Goal: Transaction & Acquisition: Purchase product/service

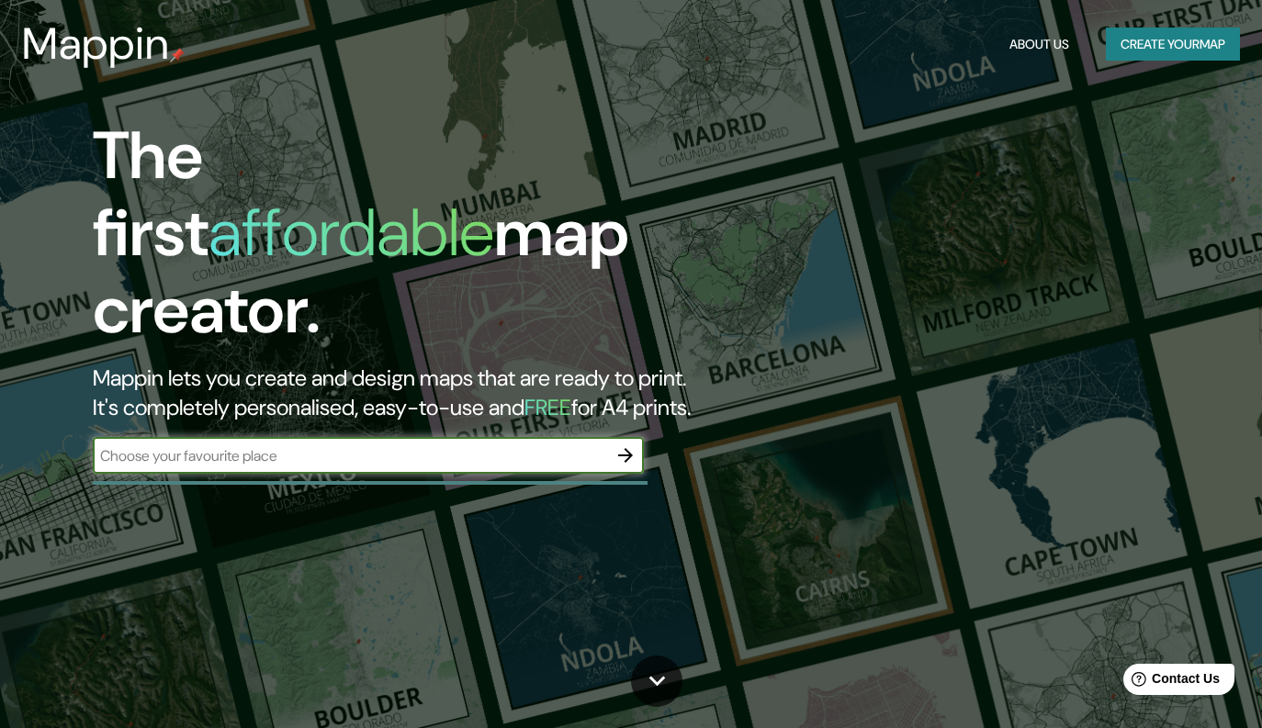
click at [220, 445] on input "text" at bounding box center [350, 455] width 514 height 21
click at [640, 437] on button "button" at bounding box center [625, 455] width 37 height 37
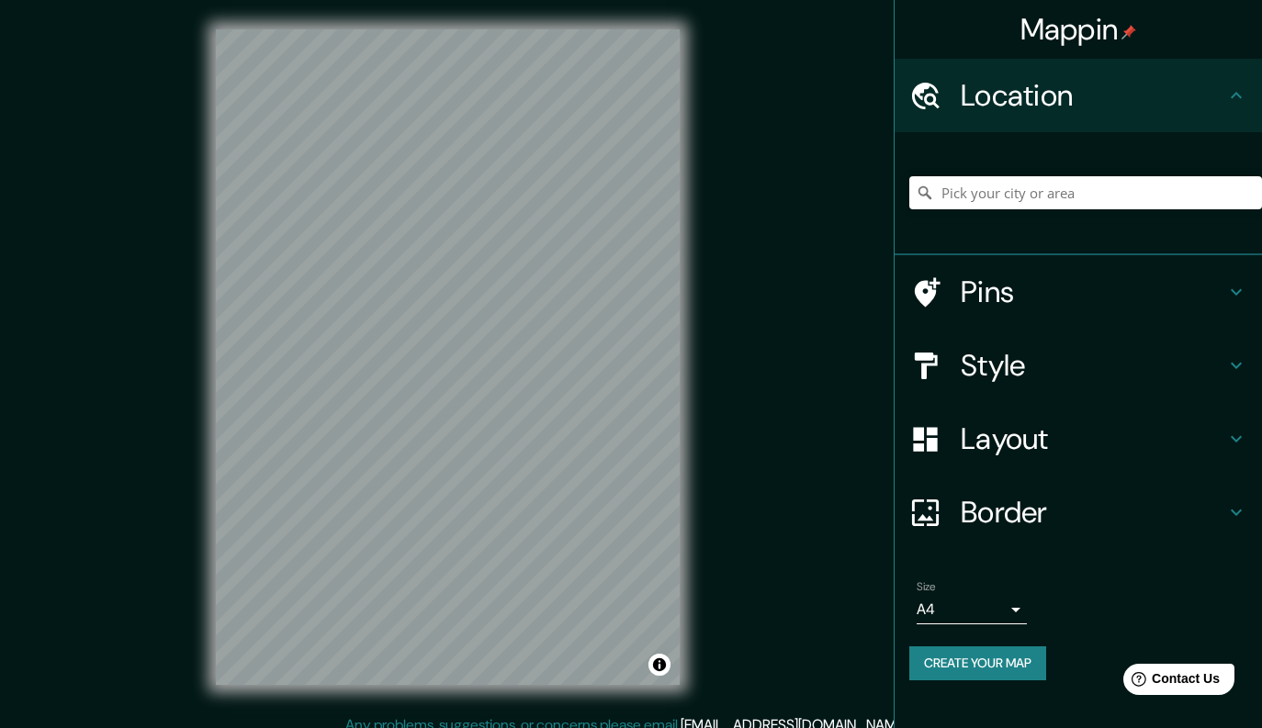
click at [102, 88] on div "Mappin Location Pins Style Layout Border Choose a border. Hint : you can make l…" at bounding box center [631, 372] width 1262 height 744
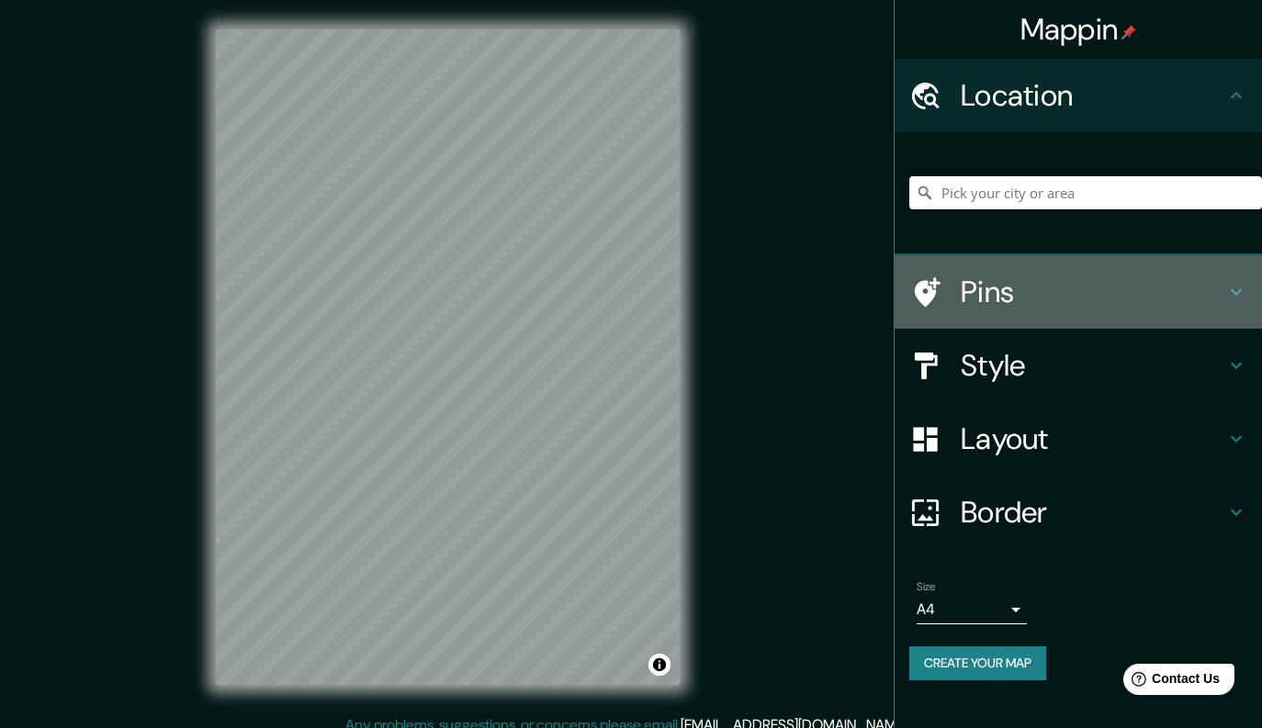
click at [969, 278] on h4 "Pins" at bounding box center [1093, 292] width 264 height 37
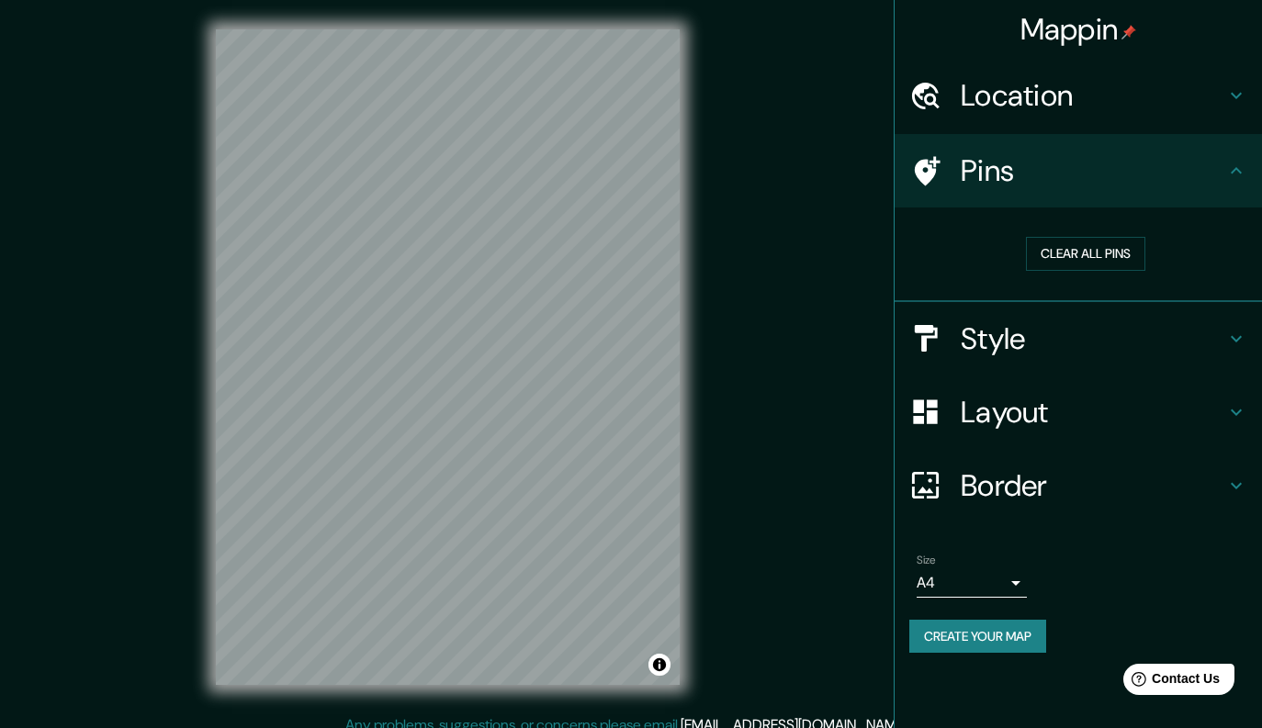
click at [1020, 340] on h4 "Style" at bounding box center [1093, 338] width 264 height 37
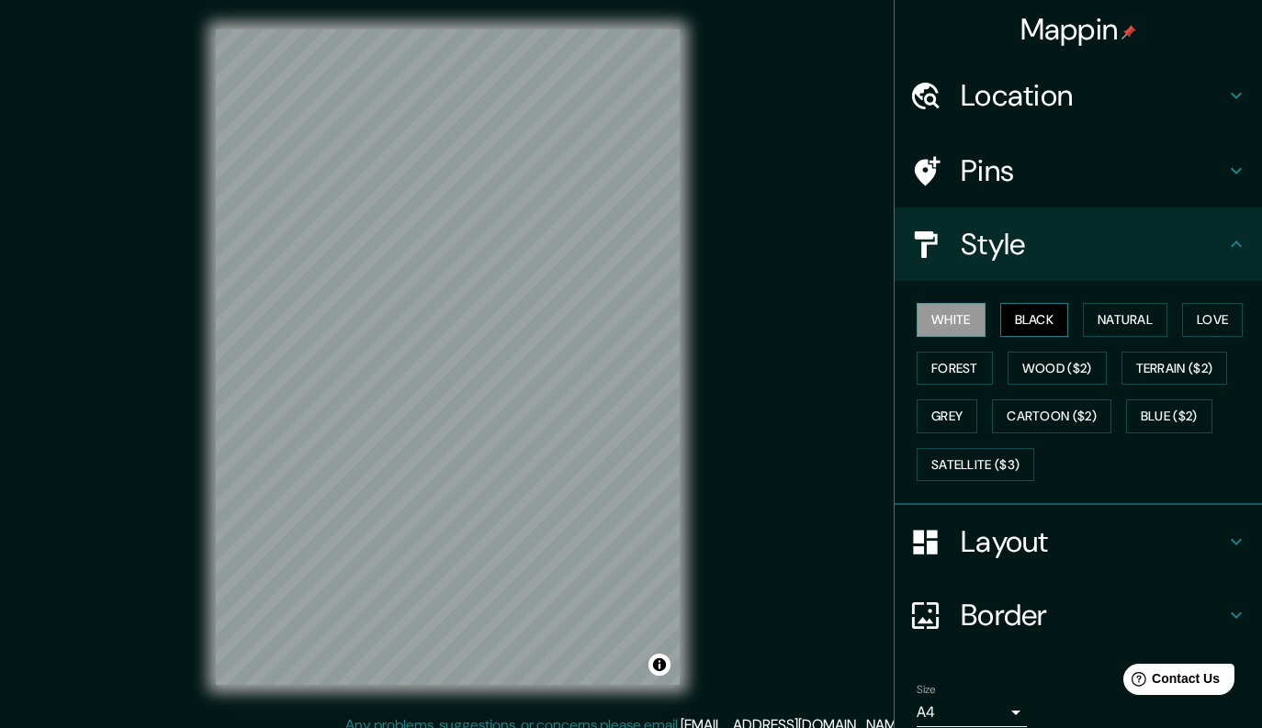
click at [1009, 325] on button "Black" at bounding box center [1034, 320] width 69 height 34
click at [1038, 550] on h4 "Layout" at bounding box center [1093, 541] width 264 height 37
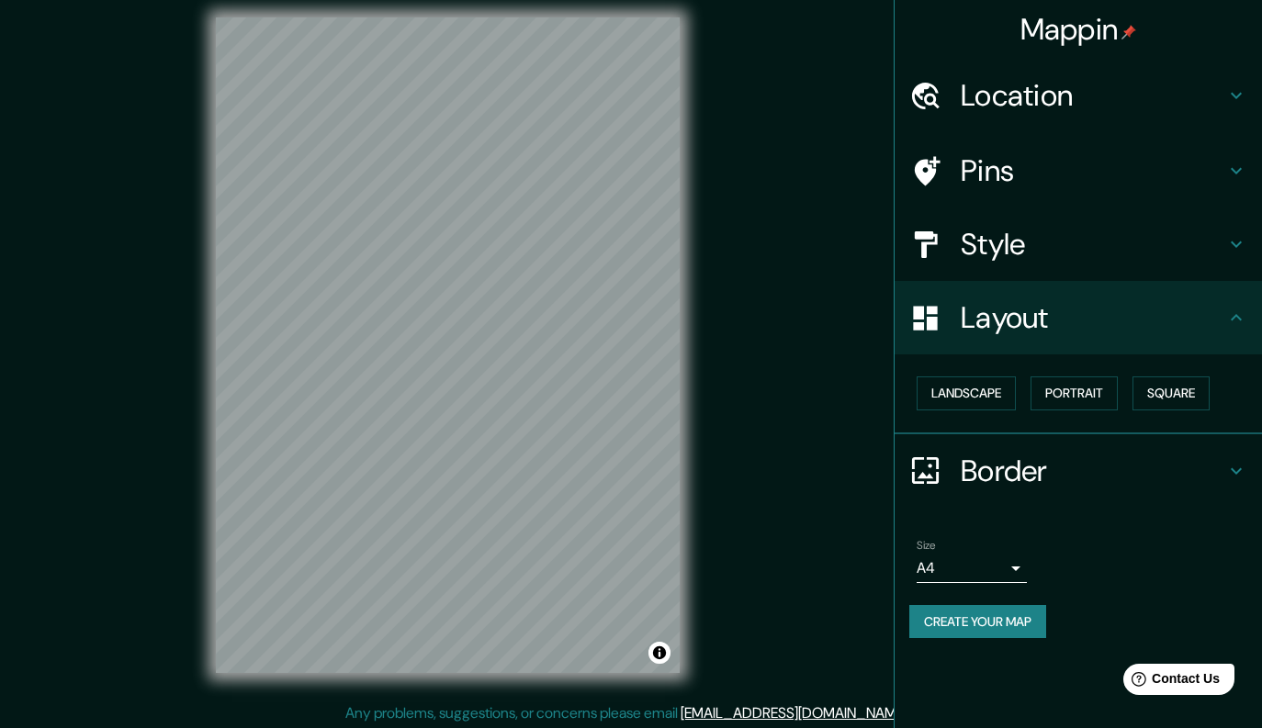
scroll to position [16, 0]
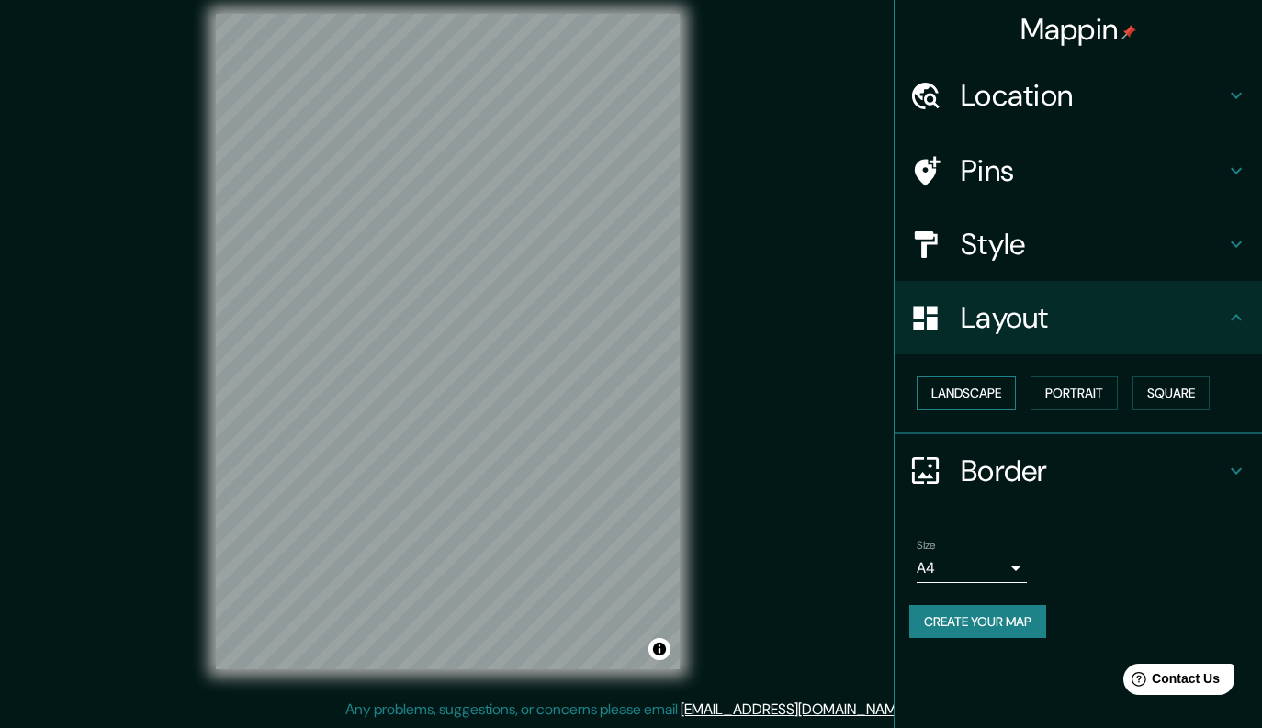
click at [973, 398] on button "Landscape" at bounding box center [965, 394] width 99 height 34
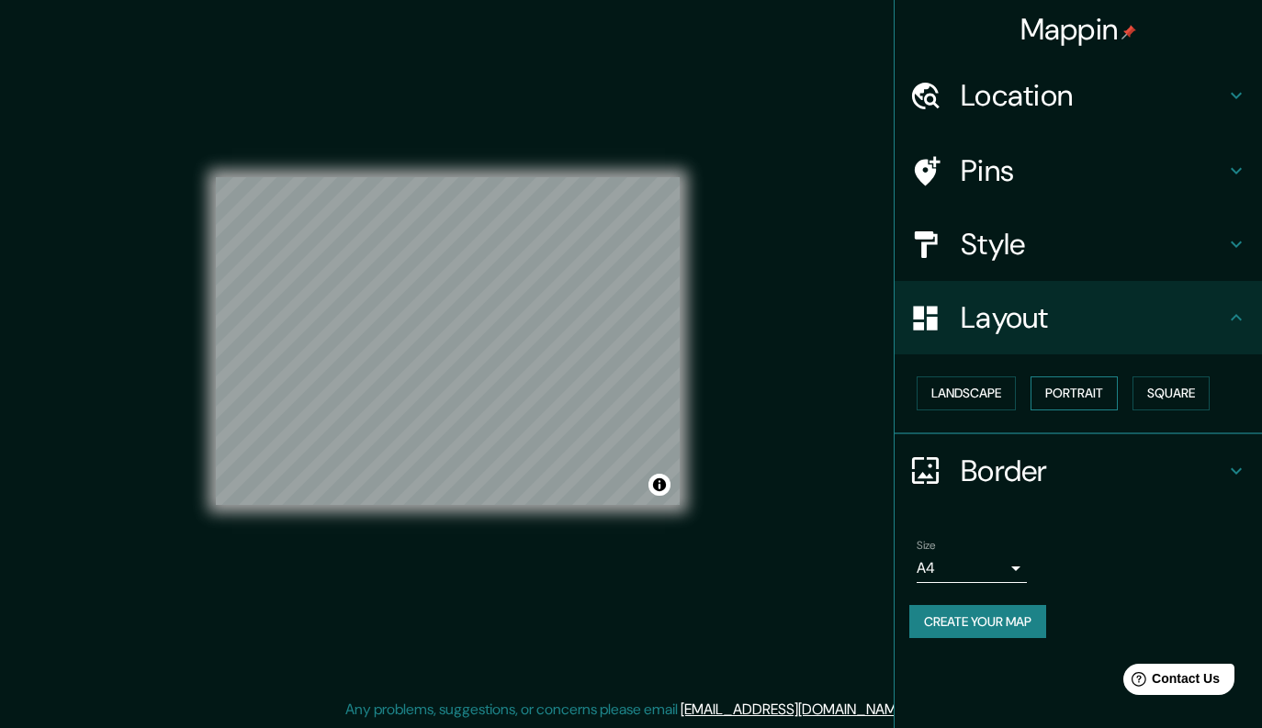
click at [1101, 393] on button "Portrait" at bounding box center [1073, 394] width 87 height 34
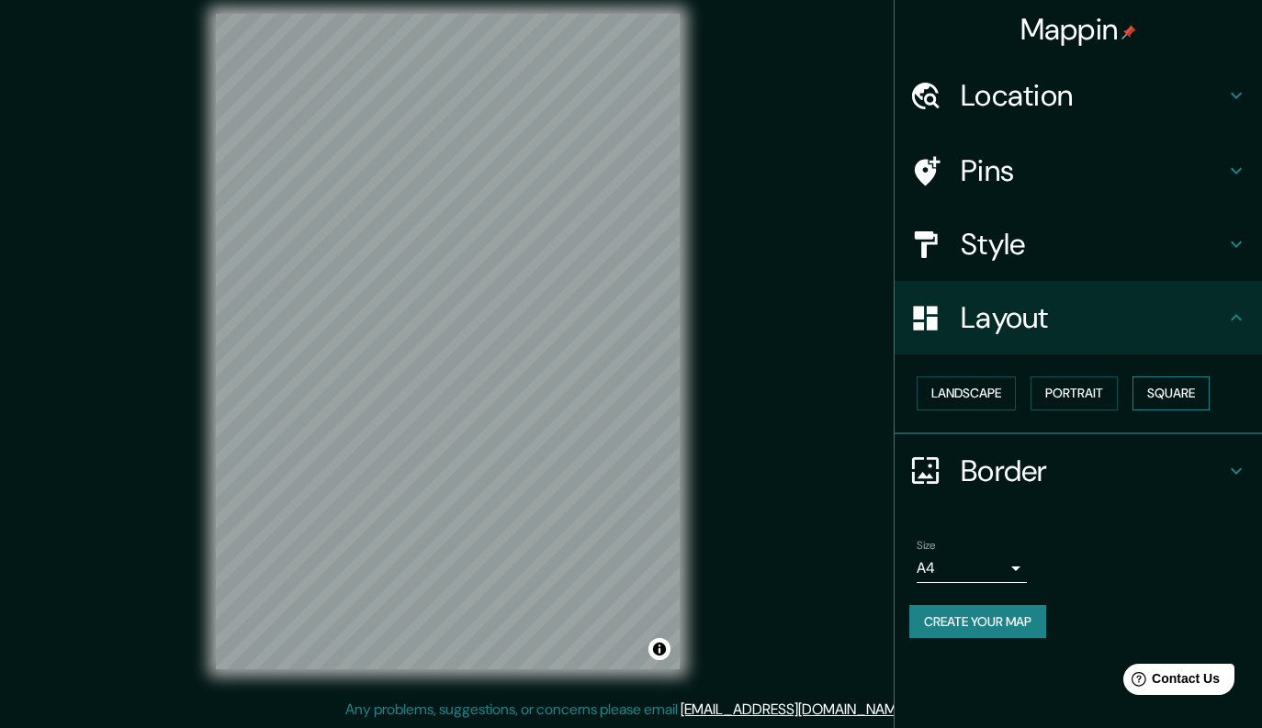
click at [1186, 393] on button "Square" at bounding box center [1170, 394] width 77 height 34
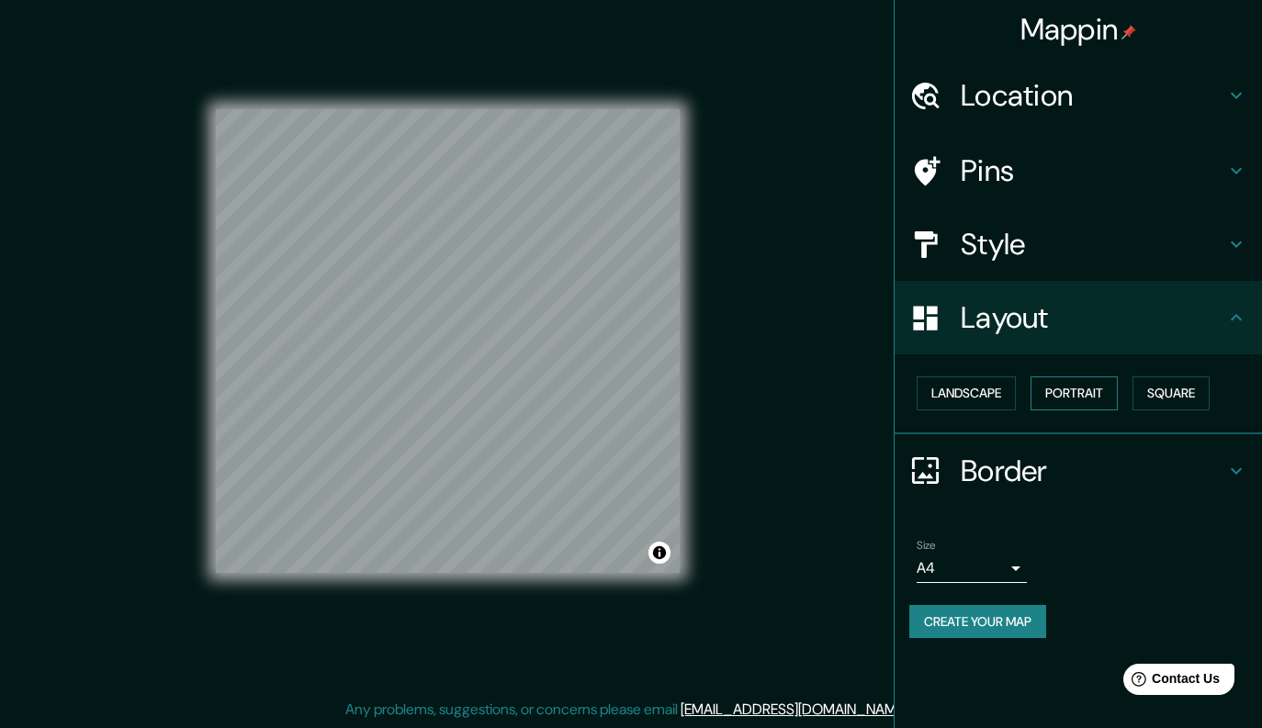
click at [1107, 386] on button "Portrait" at bounding box center [1073, 394] width 87 height 34
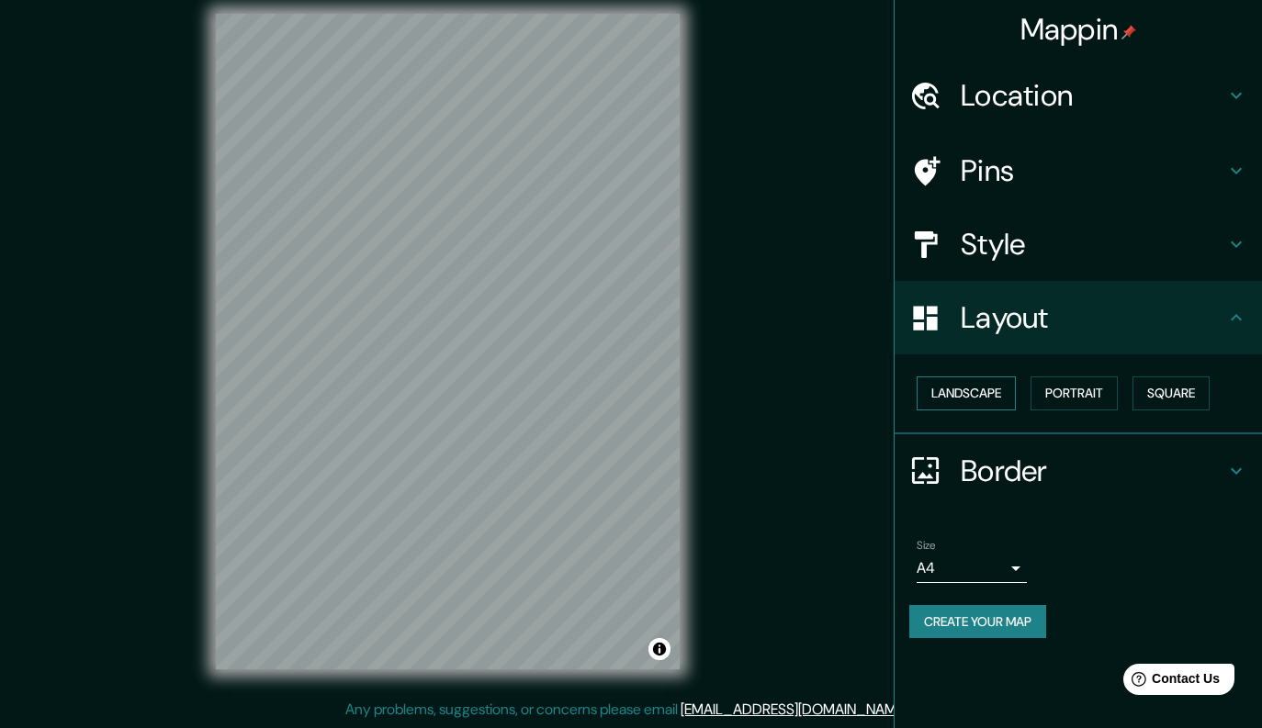
click at [981, 400] on button "Landscape" at bounding box center [965, 394] width 99 height 34
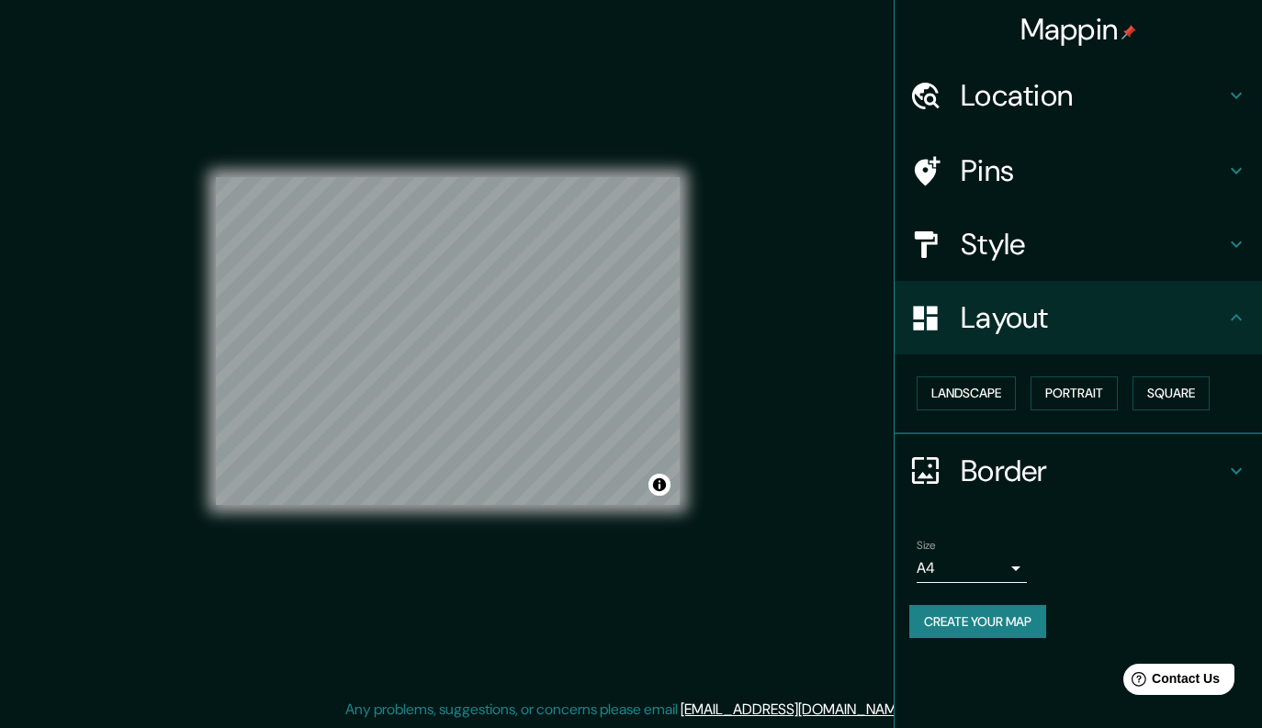
click at [1007, 473] on h4 "Border" at bounding box center [1093, 471] width 264 height 37
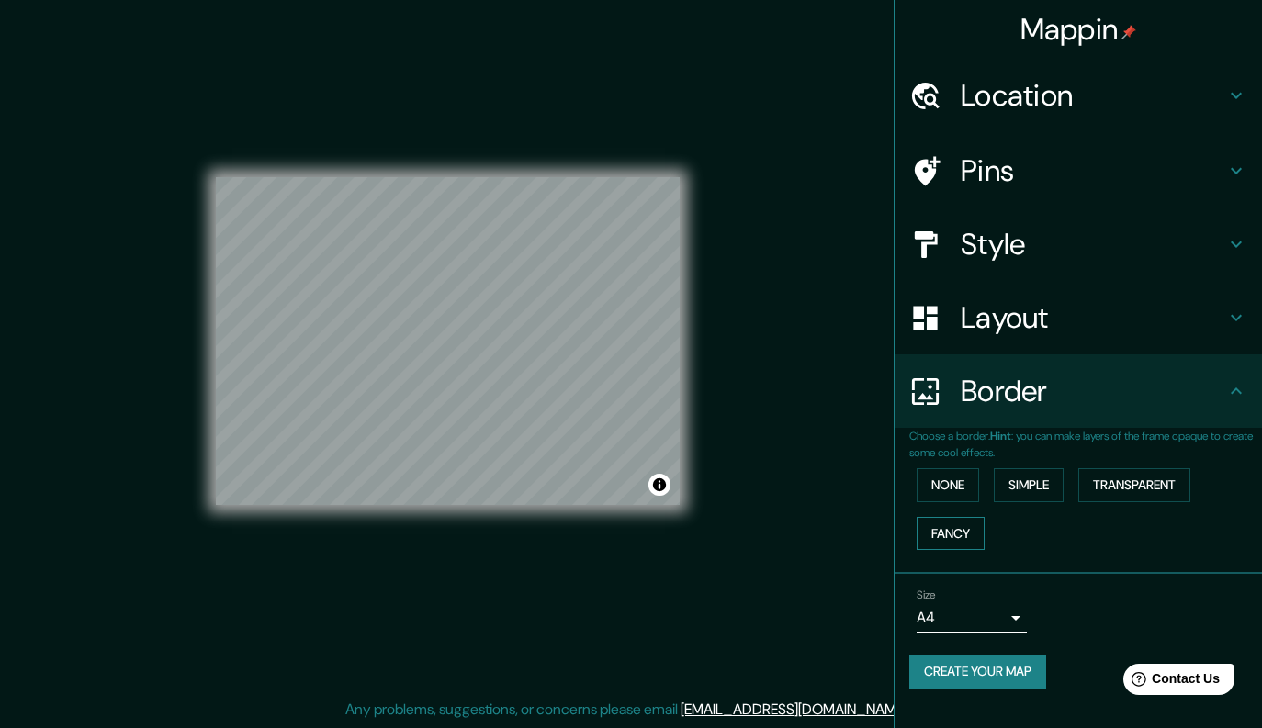
click at [952, 535] on button "Fancy" at bounding box center [950, 534] width 68 height 34
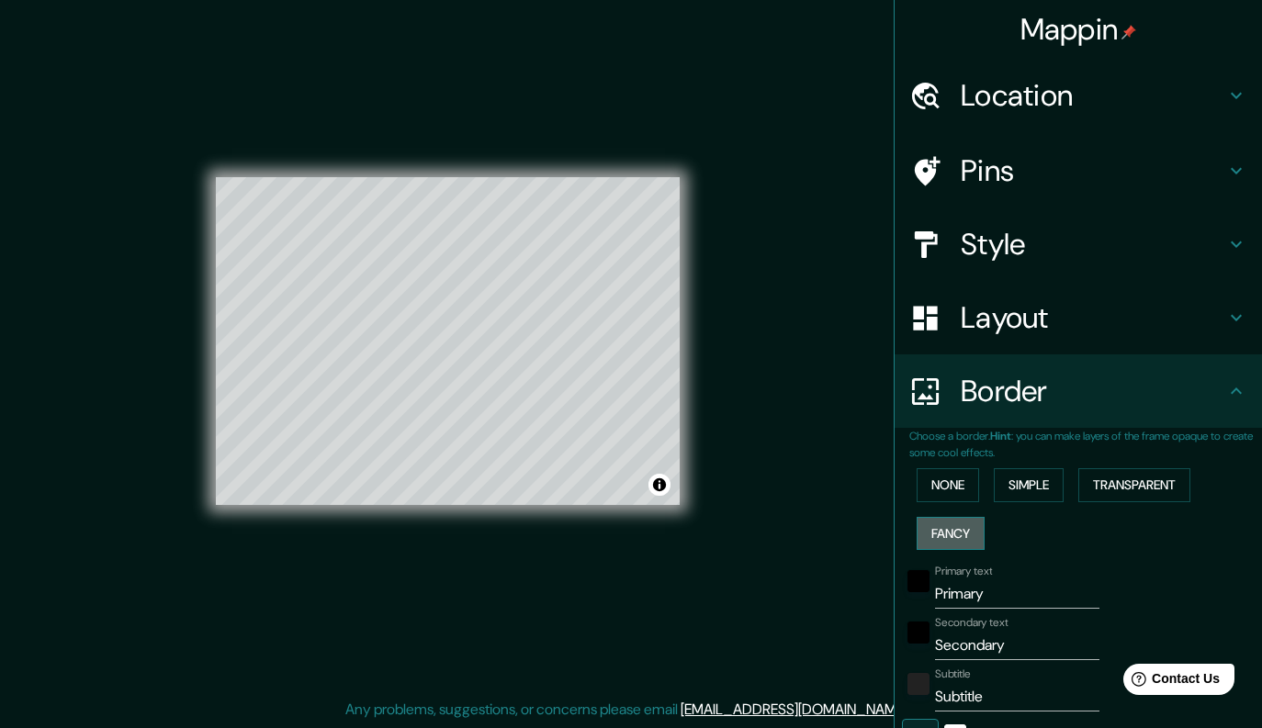
click at [949, 534] on button "Fancy" at bounding box center [950, 534] width 68 height 34
type input "40"
type input "20"
click at [930, 485] on button "None" at bounding box center [947, 485] width 62 height 34
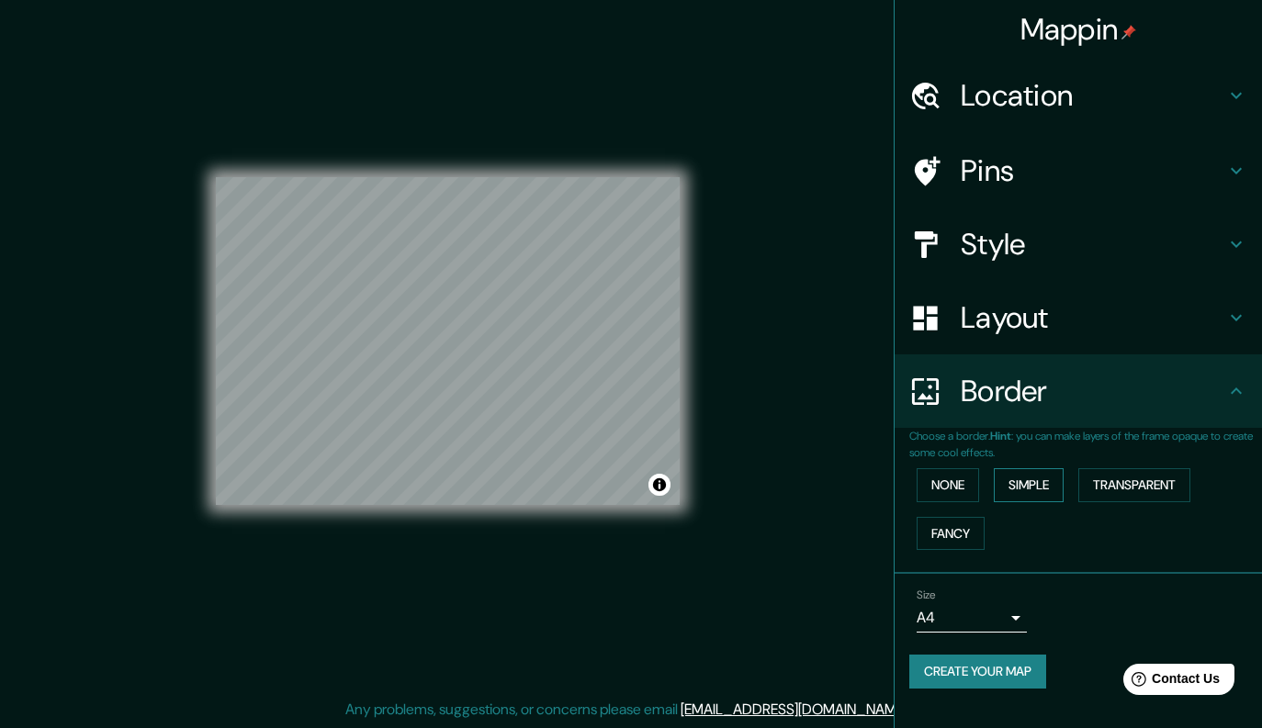
click at [1053, 491] on button "Simple" at bounding box center [1029, 485] width 70 height 34
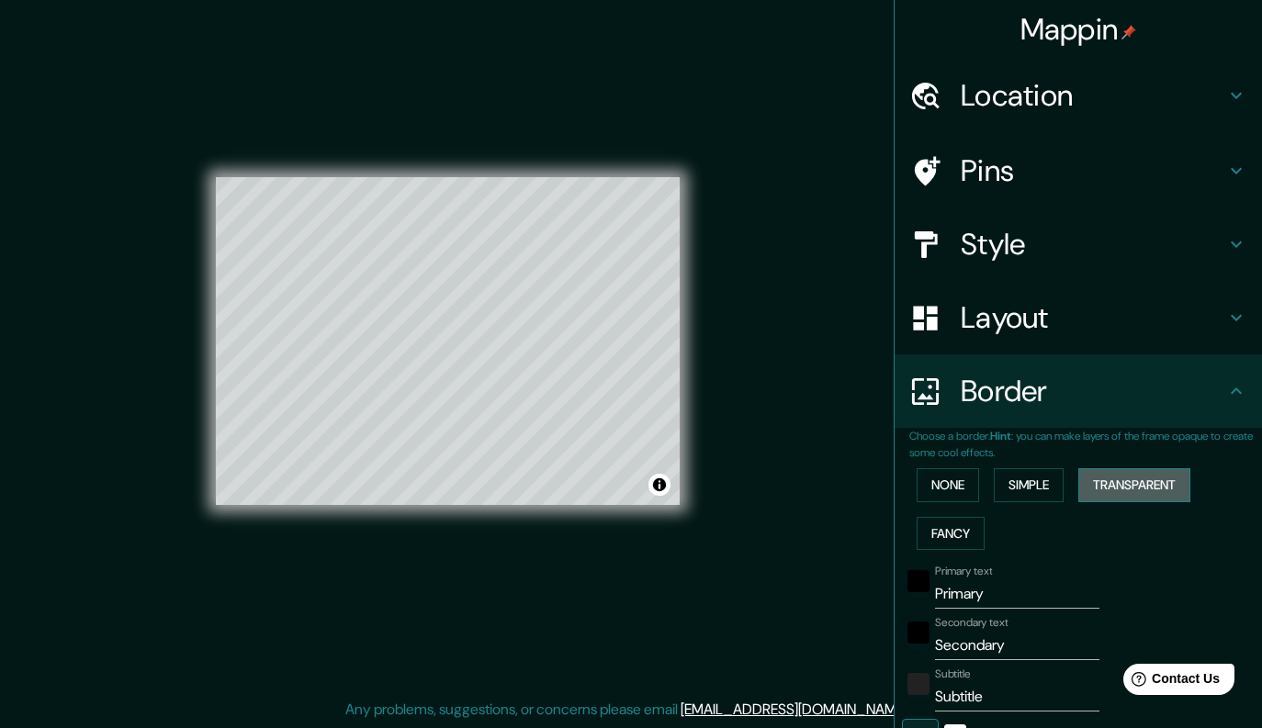
click at [1096, 486] on button "Transparent" at bounding box center [1134, 485] width 112 height 34
click at [939, 486] on button "None" at bounding box center [947, 485] width 62 height 34
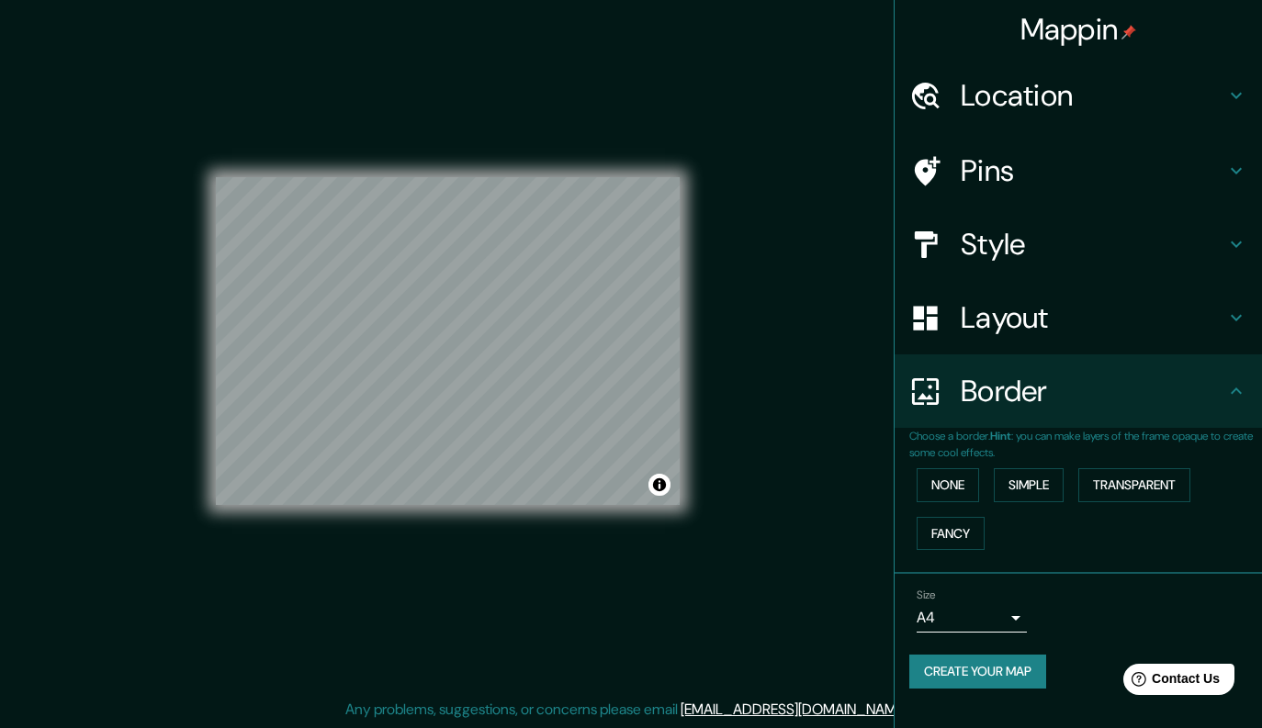
click at [1002, 247] on h4 "Style" at bounding box center [1093, 244] width 264 height 37
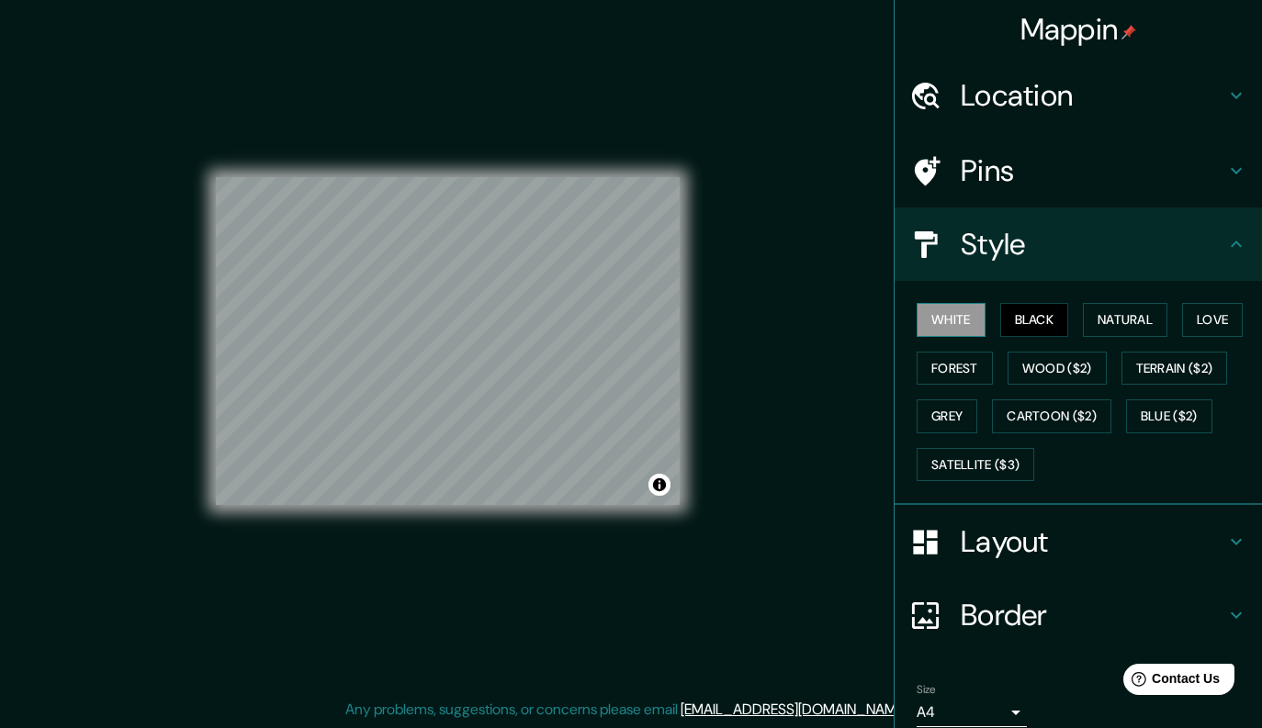
click at [944, 316] on button "White" at bounding box center [950, 320] width 69 height 34
click at [1096, 313] on button "Natural" at bounding box center [1125, 320] width 84 height 34
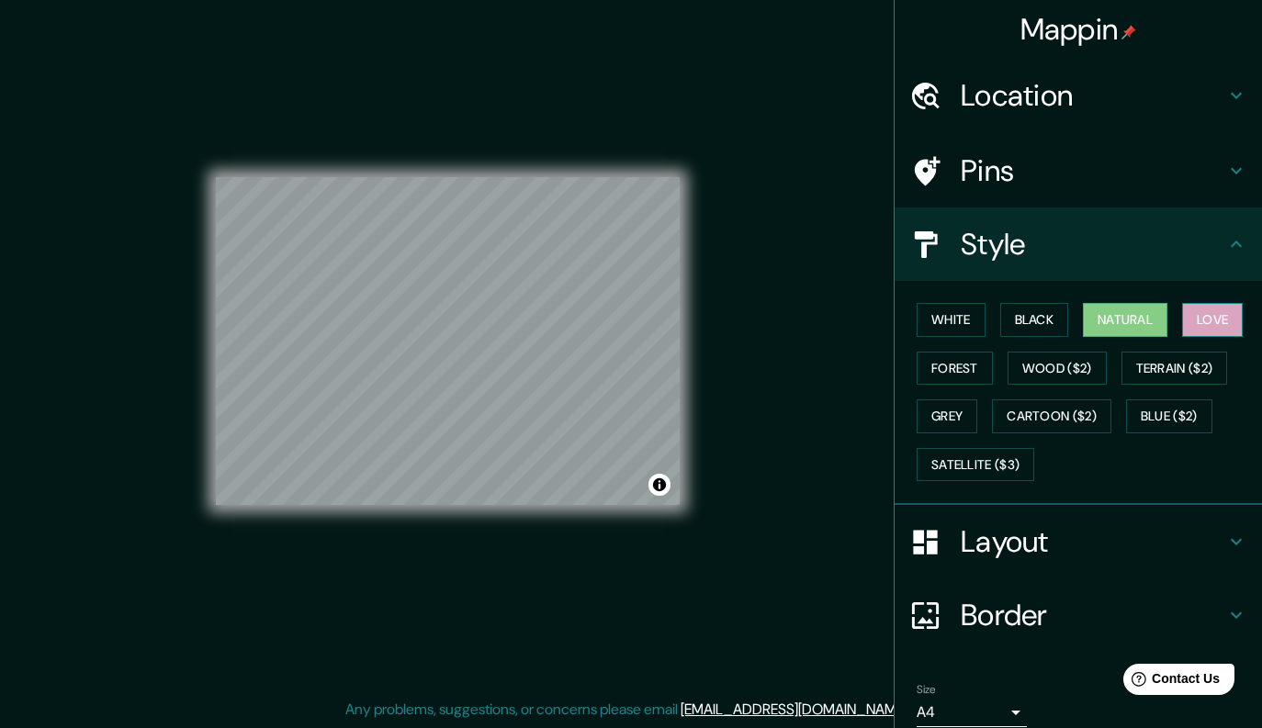
click at [1208, 320] on button "Love" at bounding box center [1212, 320] width 61 height 34
click at [1197, 371] on button "Terrain ($2)" at bounding box center [1174, 369] width 107 height 34
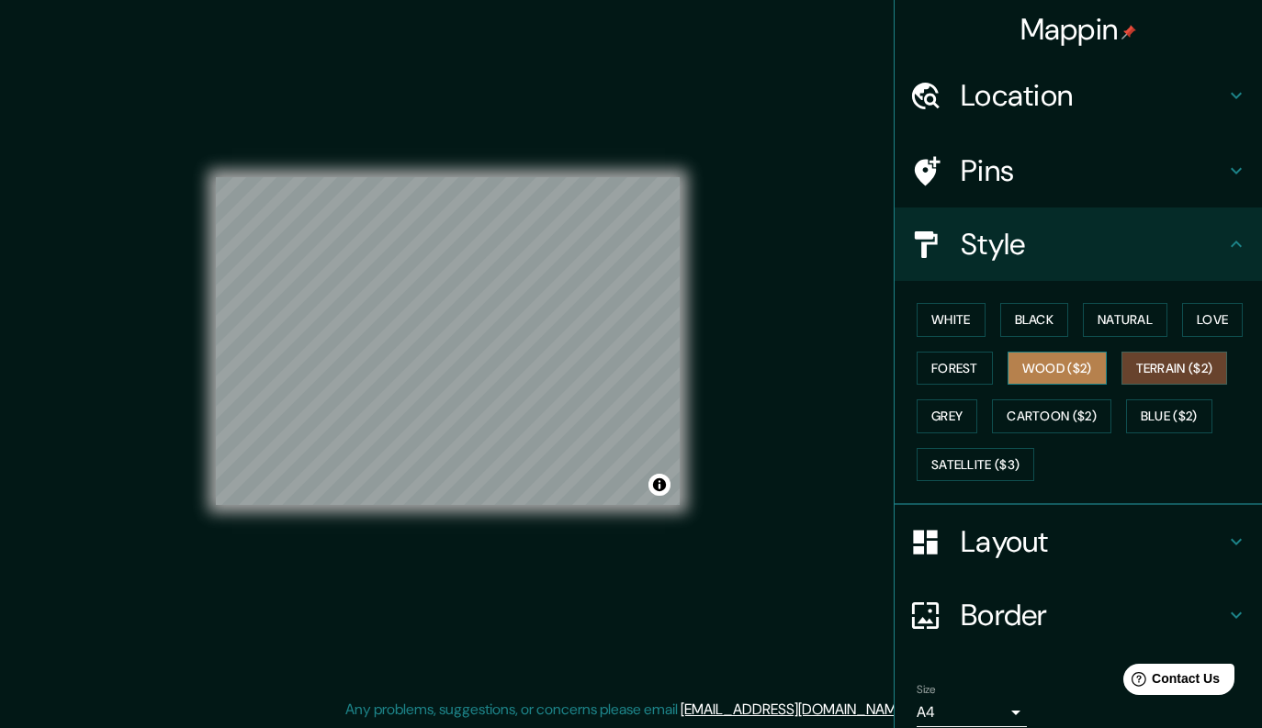
click at [1046, 369] on button "Wood ($2)" at bounding box center [1056, 369] width 99 height 34
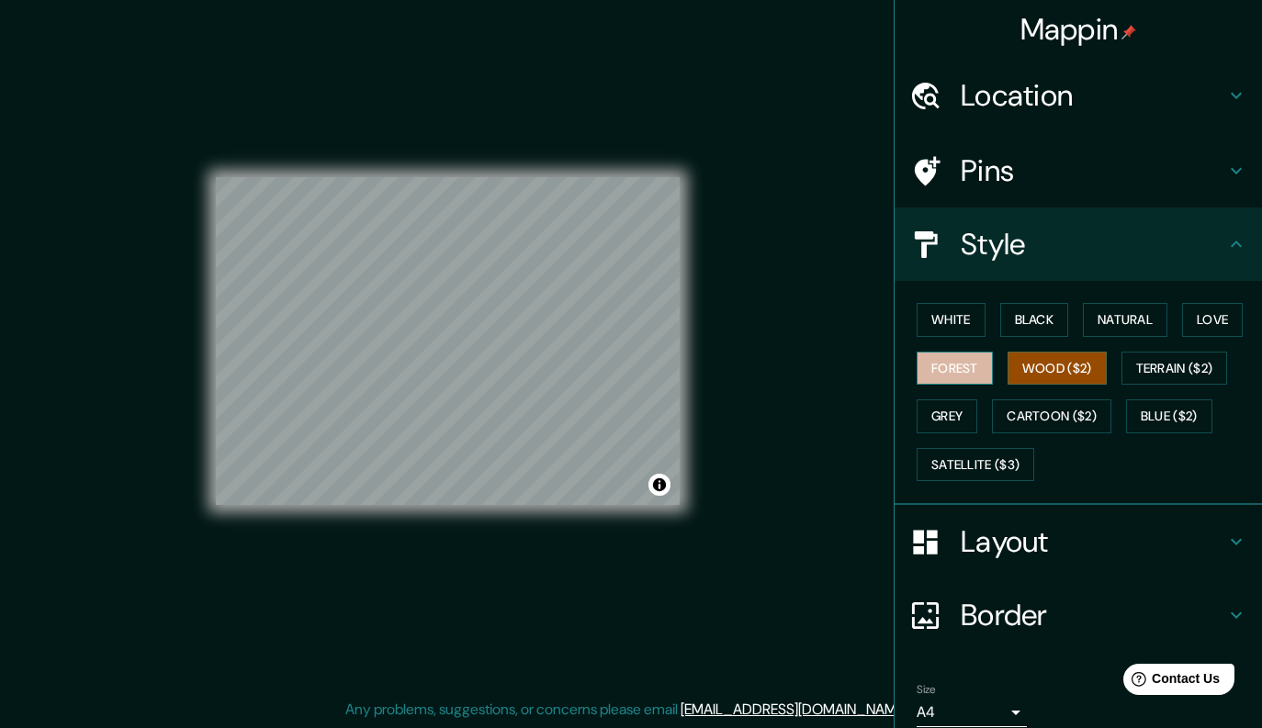
click at [955, 365] on button "Forest" at bounding box center [954, 369] width 76 height 34
click at [942, 419] on button "Grey" at bounding box center [946, 416] width 61 height 34
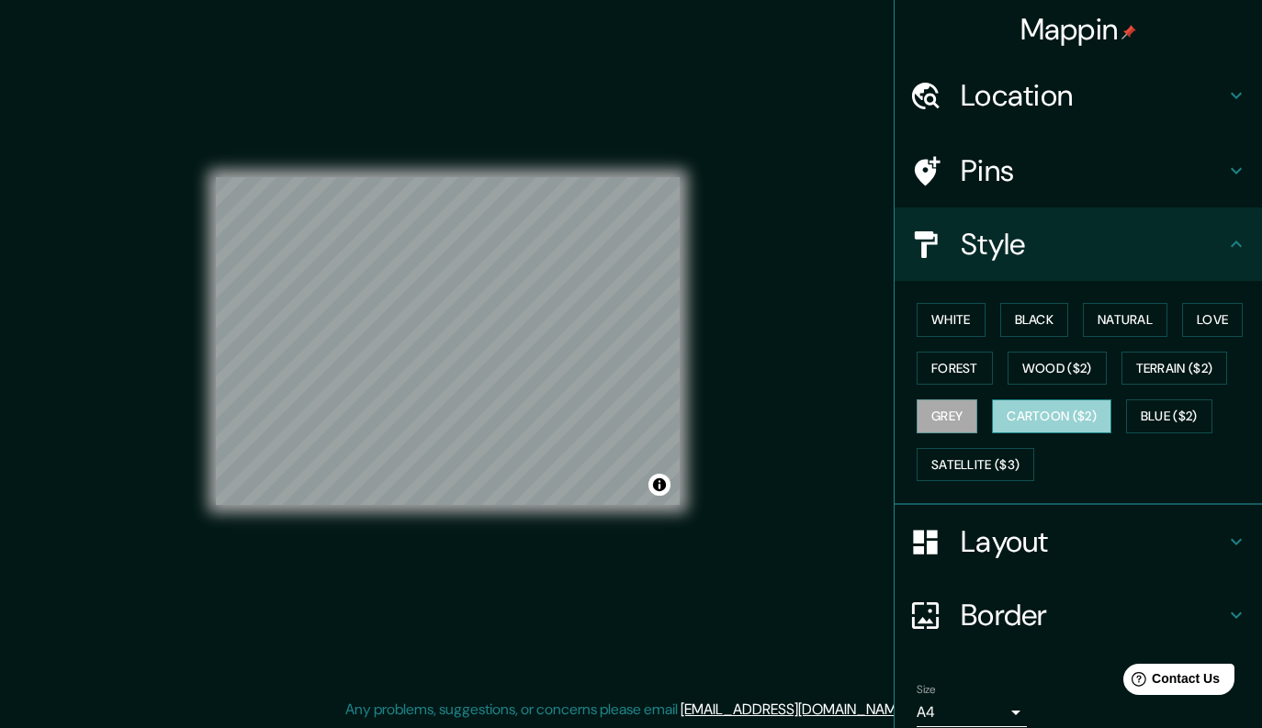
click at [1020, 428] on button "Cartoon ($2)" at bounding box center [1051, 416] width 119 height 34
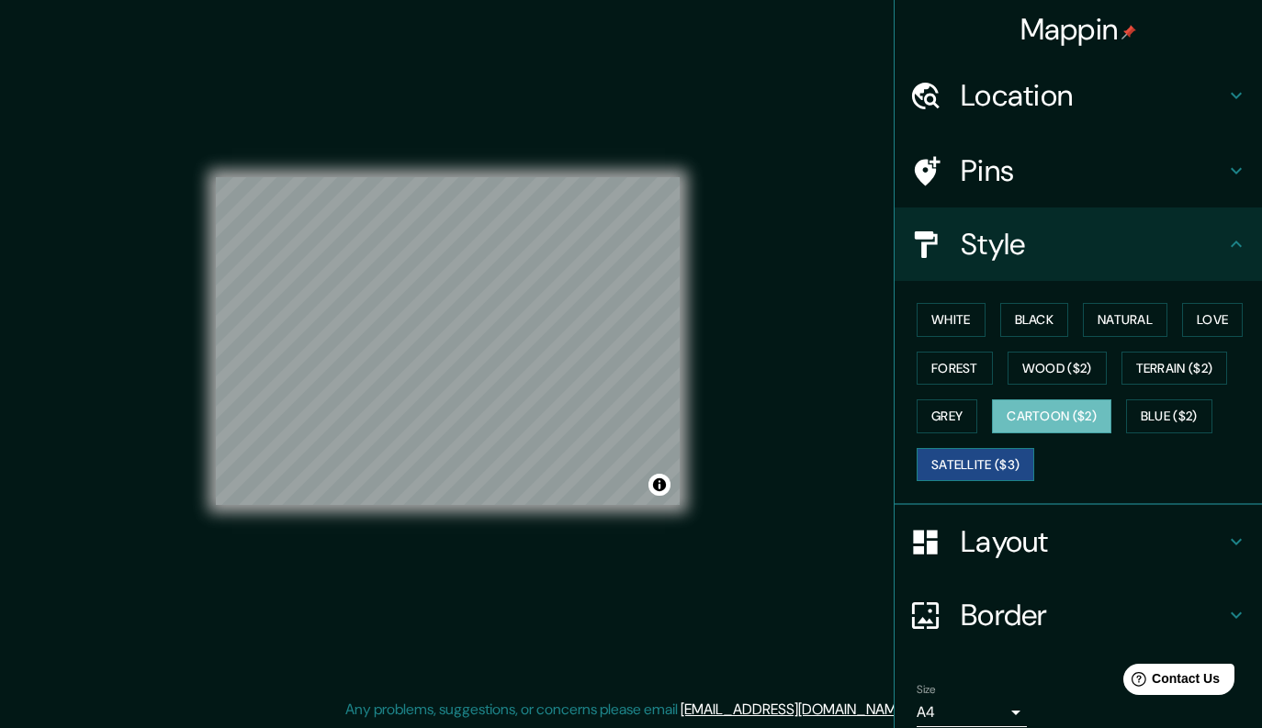
click at [968, 461] on button "Satellite ($3)" at bounding box center [975, 465] width 118 height 34
click at [1126, 431] on button "Blue ($2)" at bounding box center [1169, 416] width 86 height 34
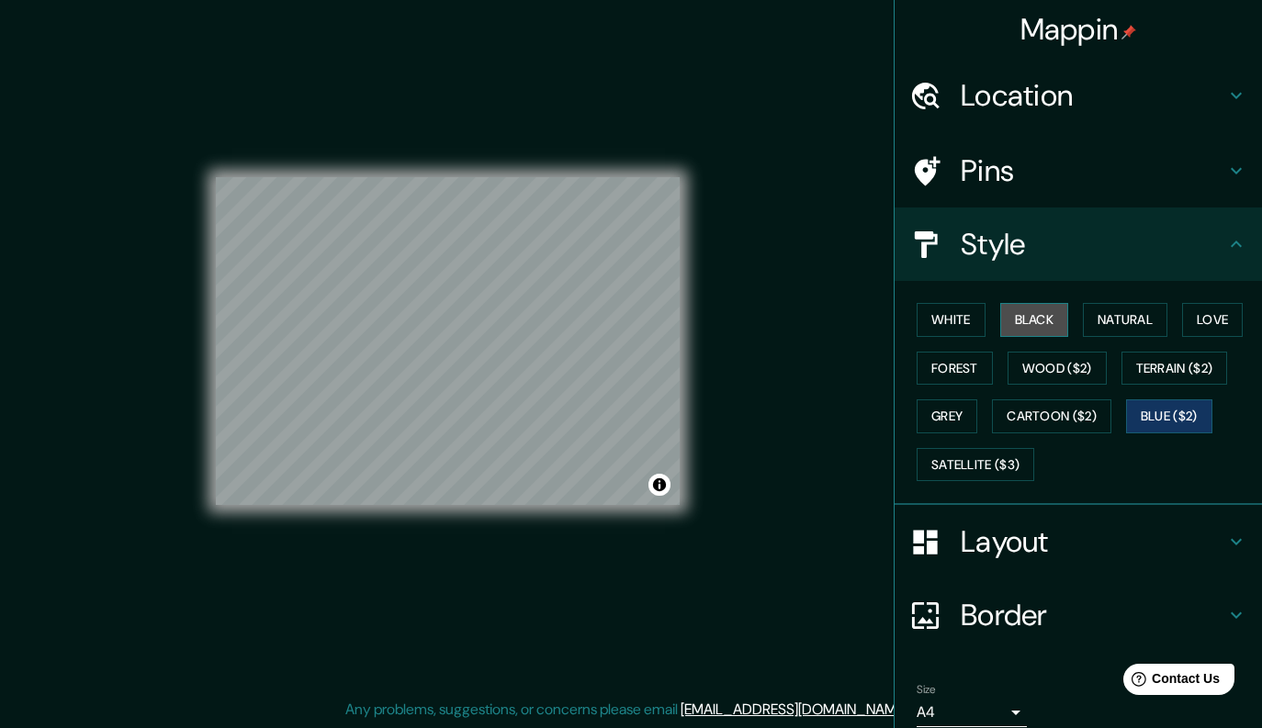
click at [1008, 320] on button "Black" at bounding box center [1034, 320] width 69 height 34
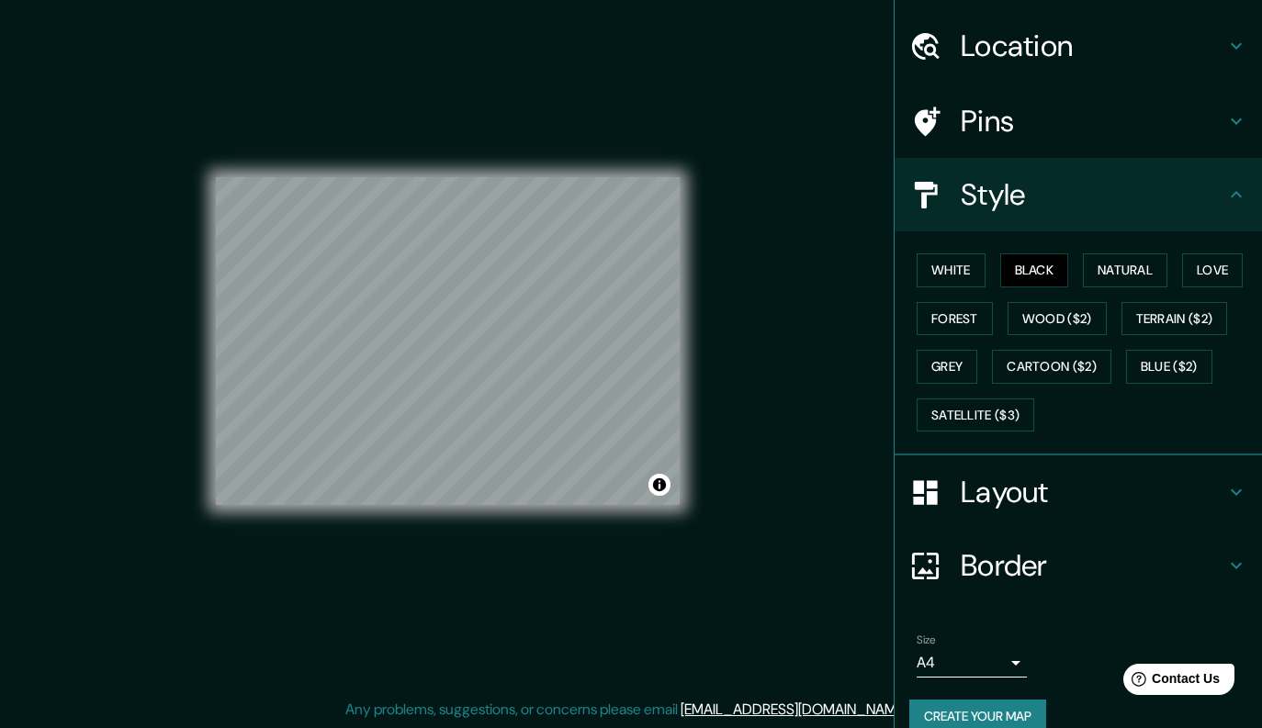
scroll to position [77, 0]
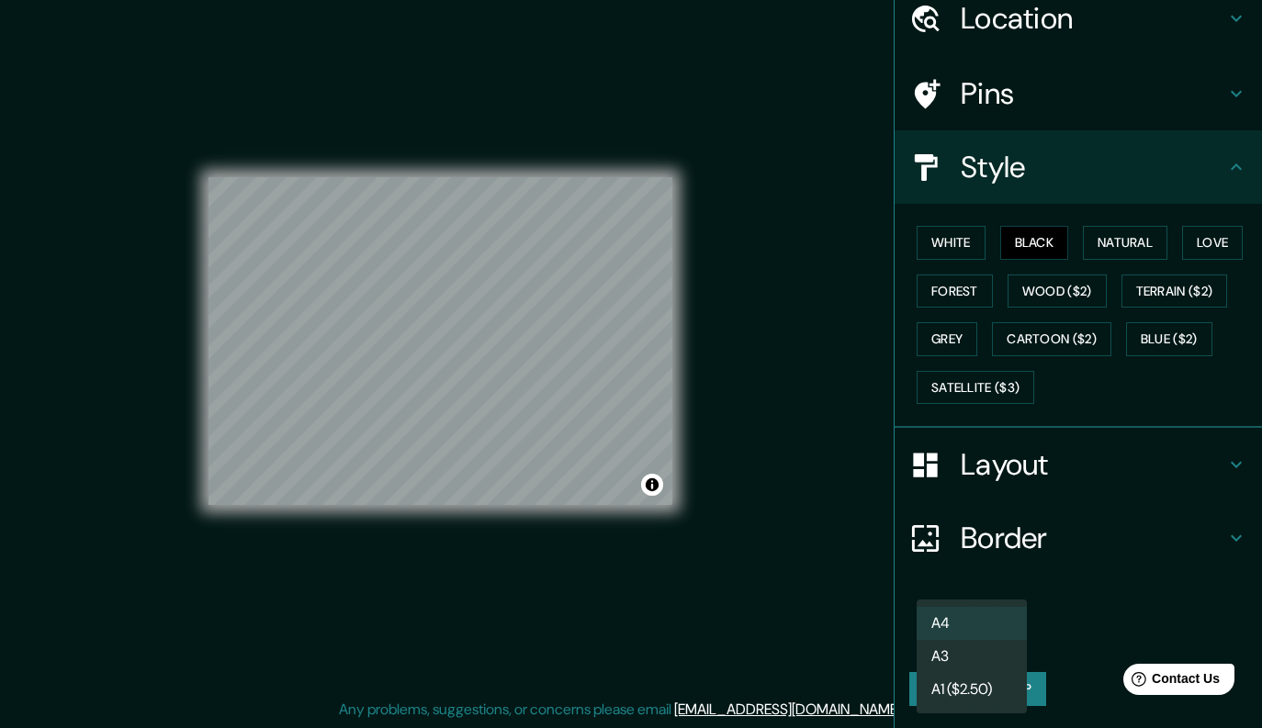
click at [987, 636] on body "Mappin Location Pins Style White Black Natural Love Forest Wood ($2) Terrain ($…" at bounding box center [631, 348] width 1262 height 728
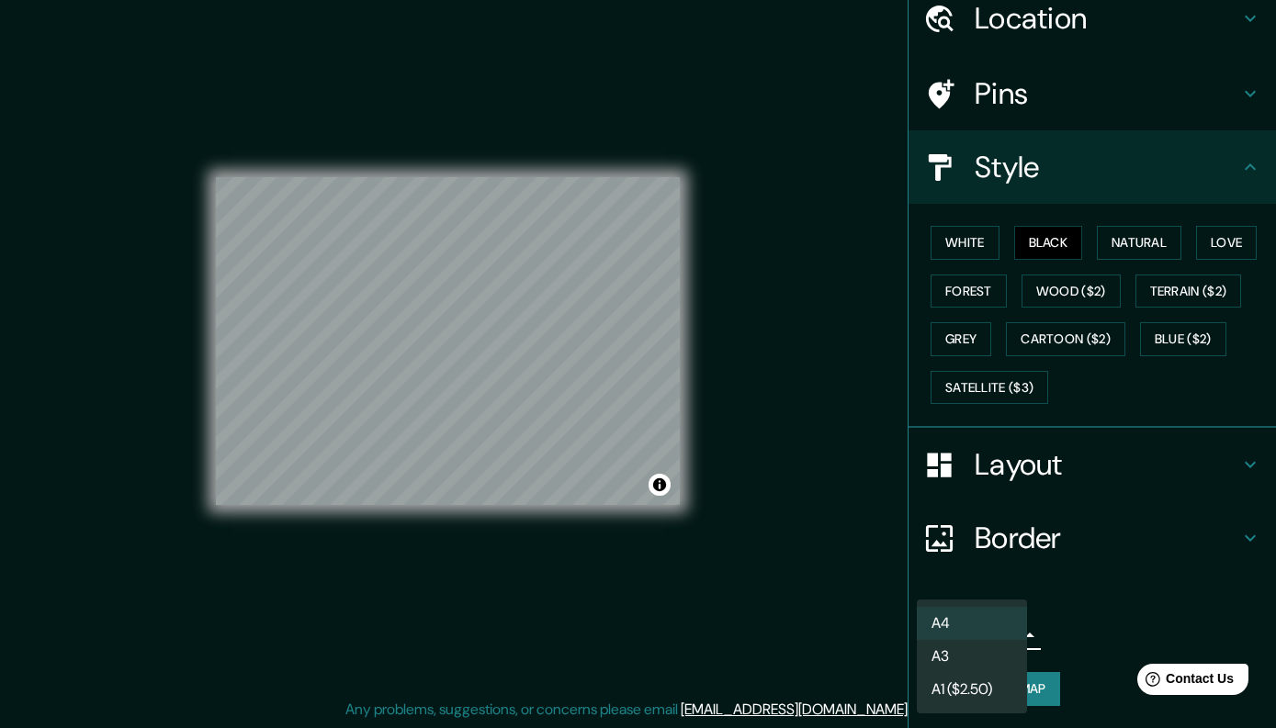
click at [988, 660] on li "A3" at bounding box center [971, 656] width 110 height 33
type input "a4"
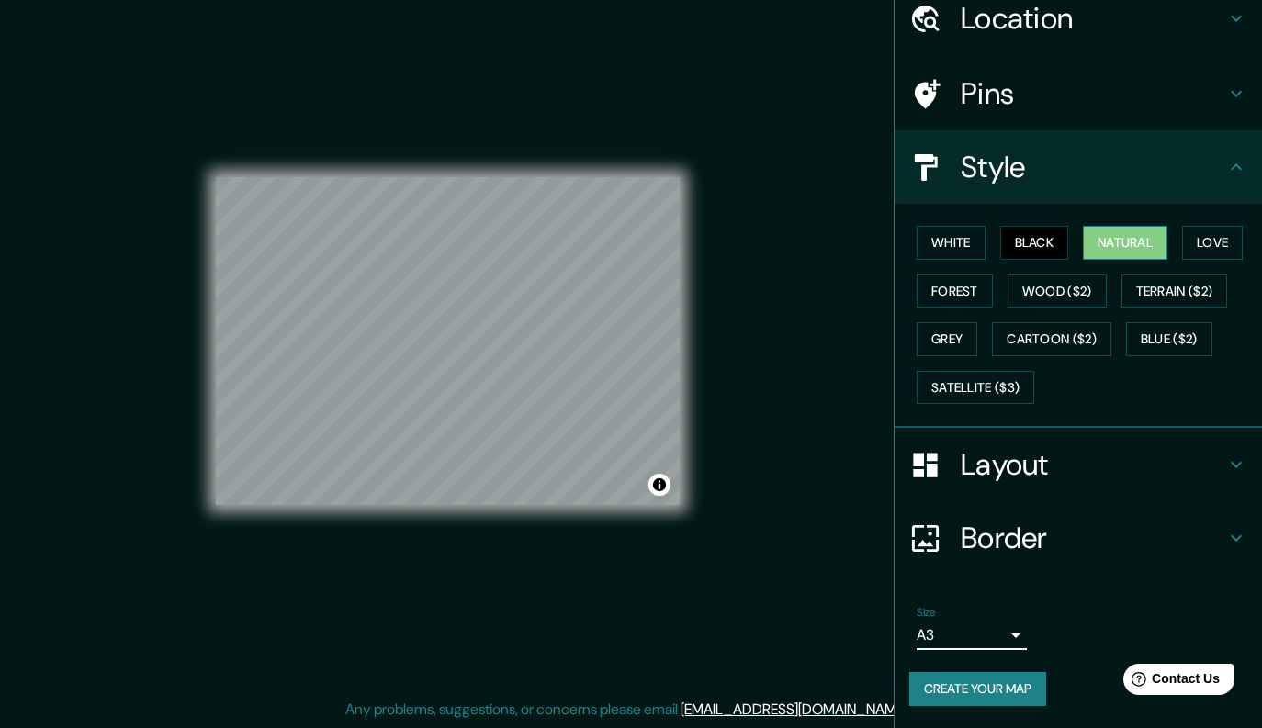
click at [1113, 236] on button "Natural" at bounding box center [1125, 243] width 84 height 34
